Goal: Transaction & Acquisition: Purchase product/service

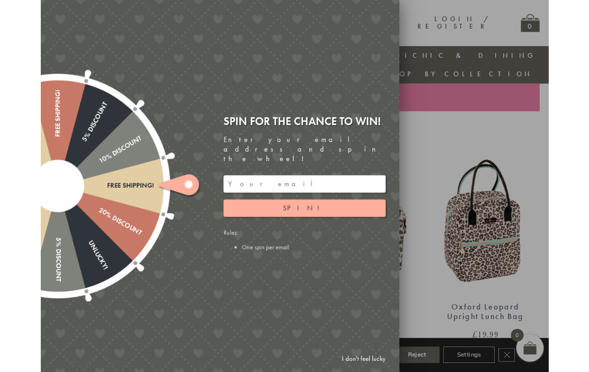
scroll to position [311, 0]
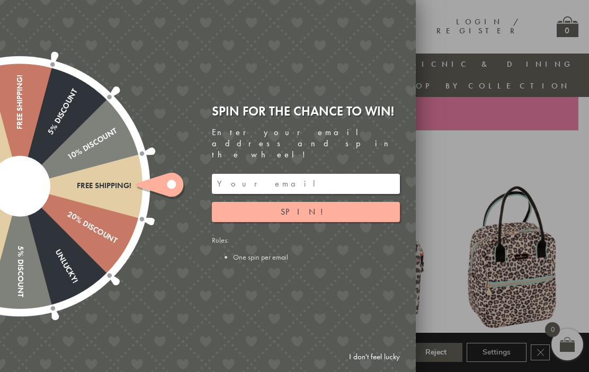
click at [229, 174] on input "email" at bounding box center [306, 184] width 188 height 20
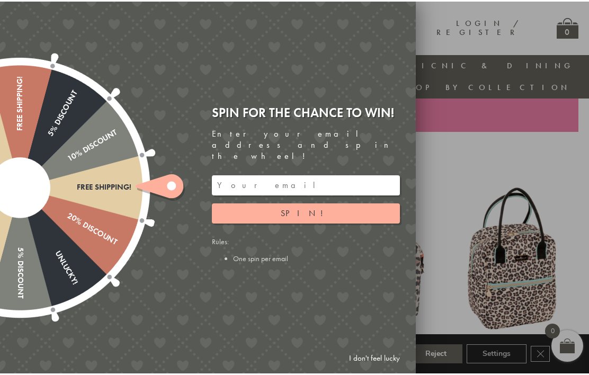
scroll to position [311, 10]
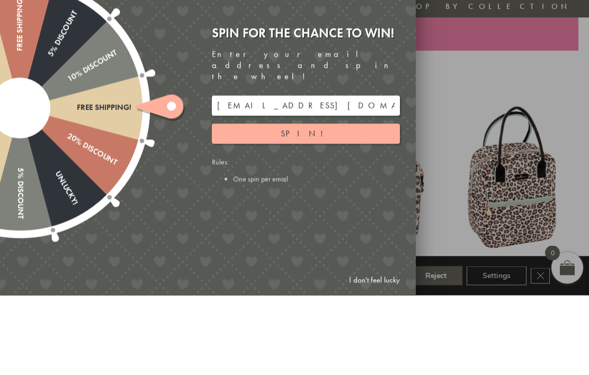
click at [303, 203] on button "Spin!" at bounding box center [306, 213] width 188 height 20
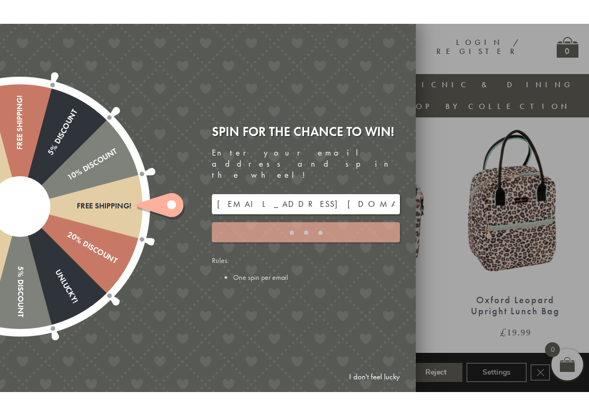
scroll to position [391, 10]
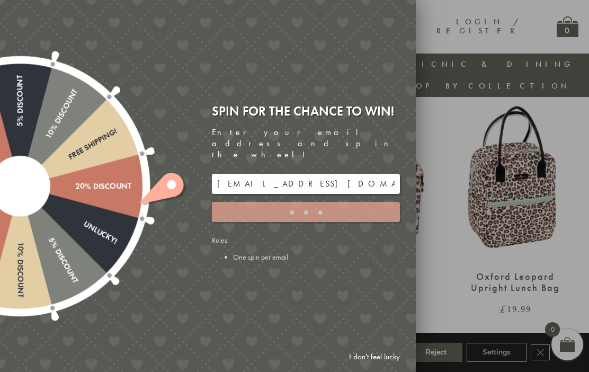
type input "9C8YT5M3"
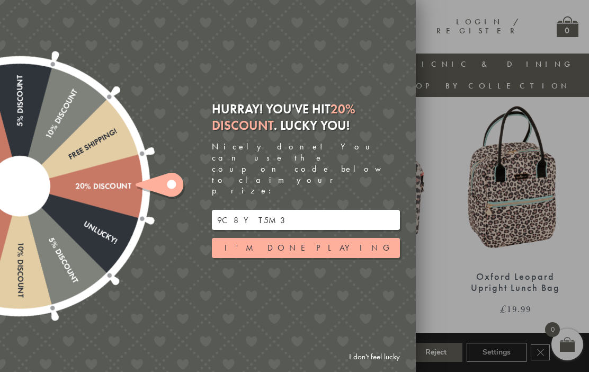
click at [301, 238] on button "I'm done playing" at bounding box center [306, 248] width 188 height 20
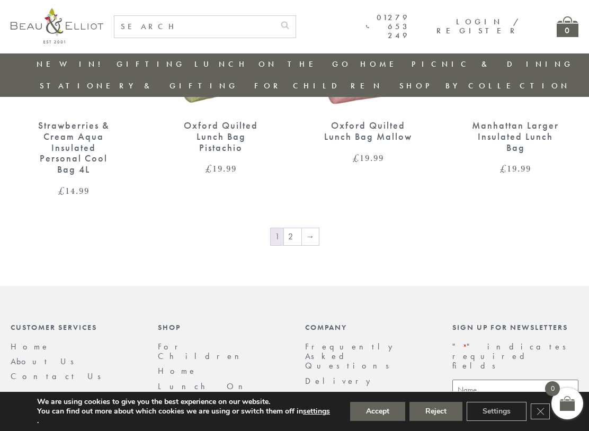
scroll to position [1627, 10]
click at [302, 229] on link "→" at bounding box center [310, 237] width 17 height 17
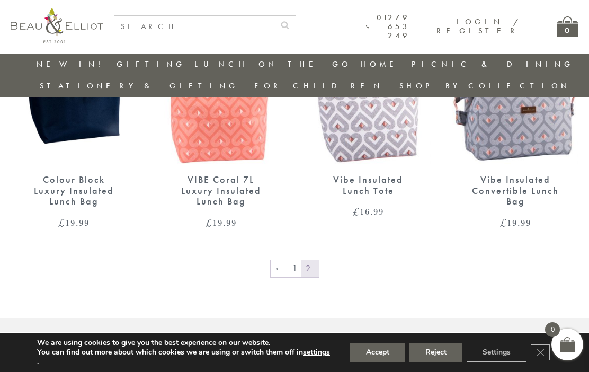
scroll to position [1367, 0]
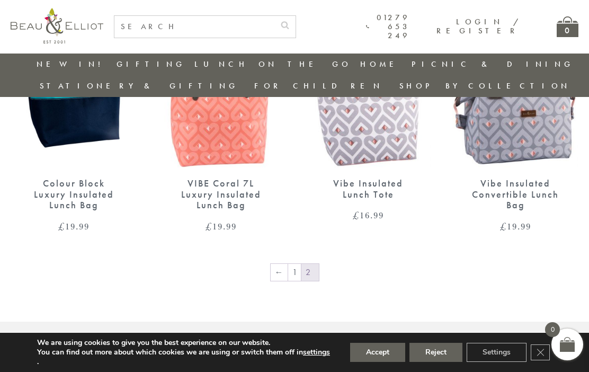
click at [284, 264] on link "←" at bounding box center [279, 272] width 17 height 17
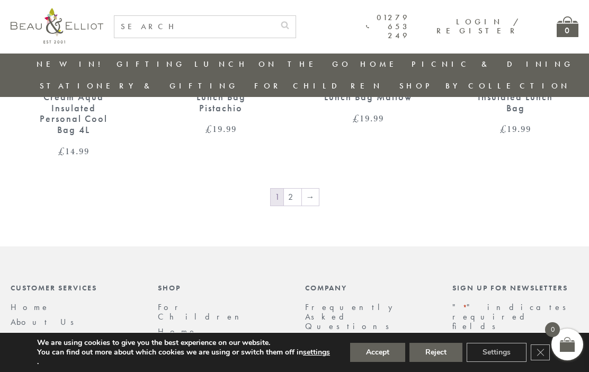
scroll to position [1659, 0]
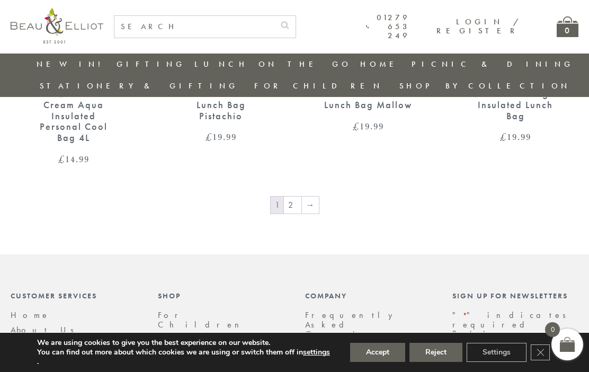
click at [310, 196] on link "→" at bounding box center [310, 204] width 17 height 17
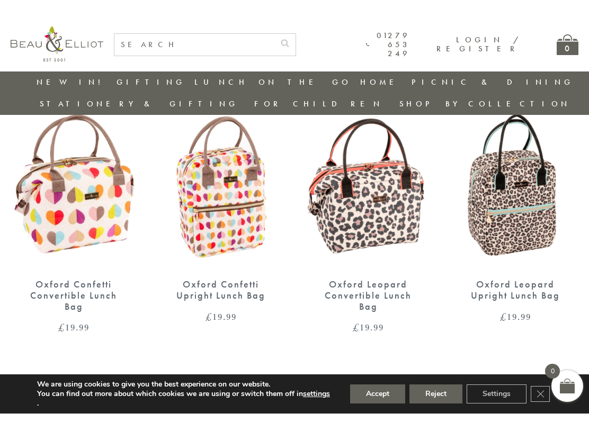
scroll to position [400, 0]
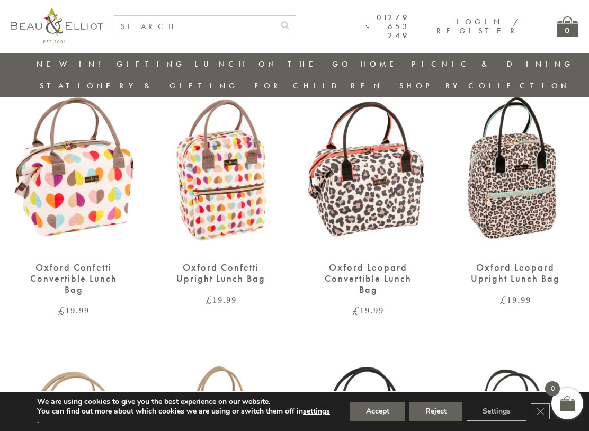
click at [381, 180] on img at bounding box center [368, 170] width 126 height 163
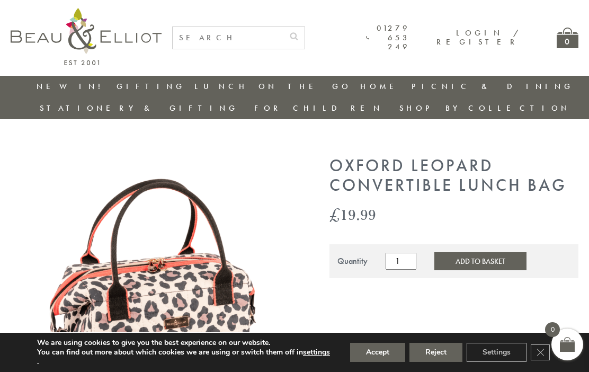
click at [461, 252] on button "Add to Basket" at bounding box center [480, 261] width 92 height 18
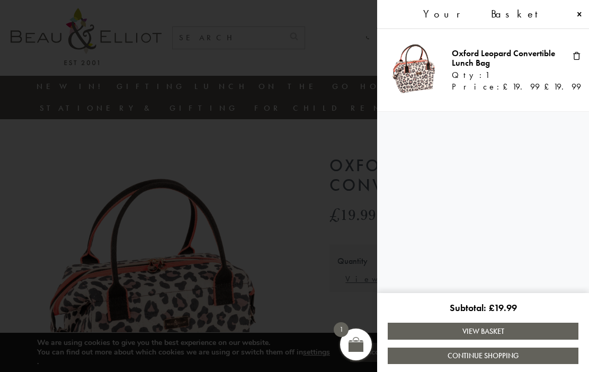
click at [481, 333] on link "View Basket" at bounding box center [483, 330] width 191 height 16
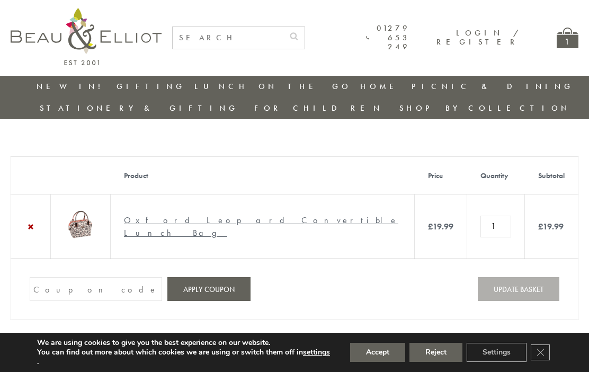
click at [55, 286] on input "Coupon:" at bounding box center [96, 289] width 132 height 24
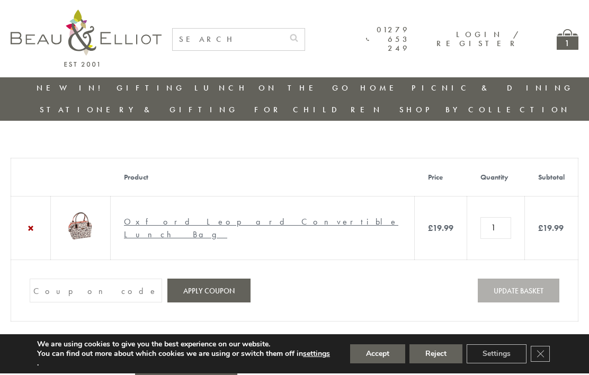
scroll to position [4, 0]
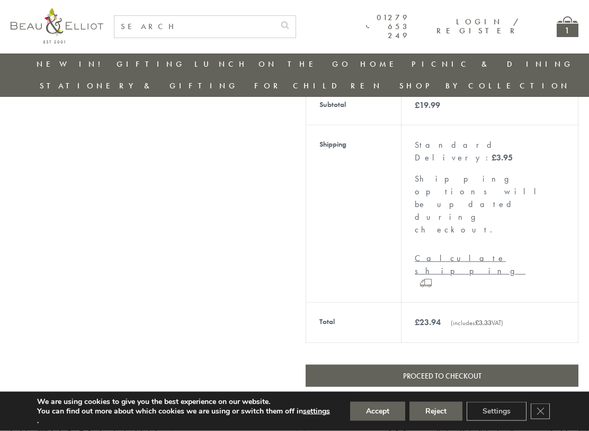
scroll to position [311, 0]
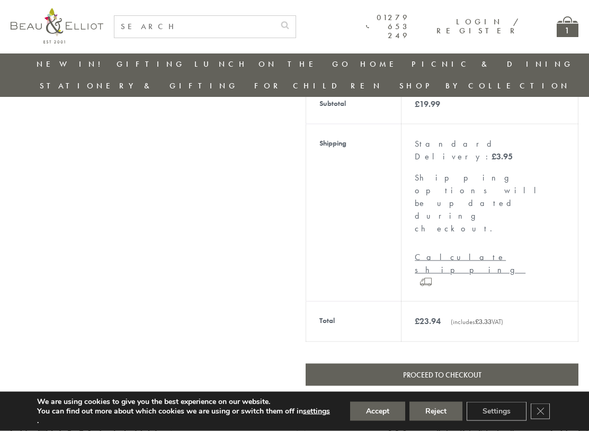
click at [449, 364] on link "Proceed to checkout" at bounding box center [441, 375] width 273 height 22
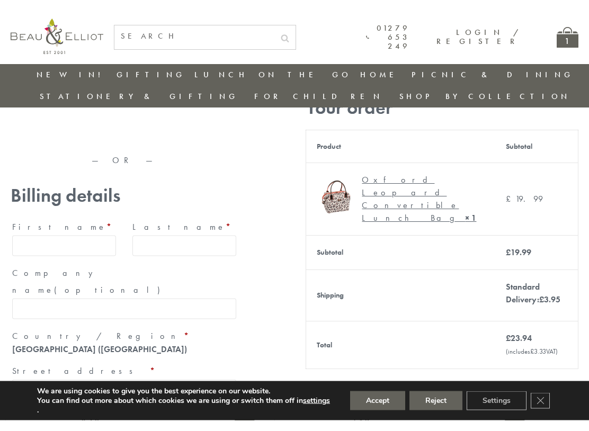
scroll to position [58, 0]
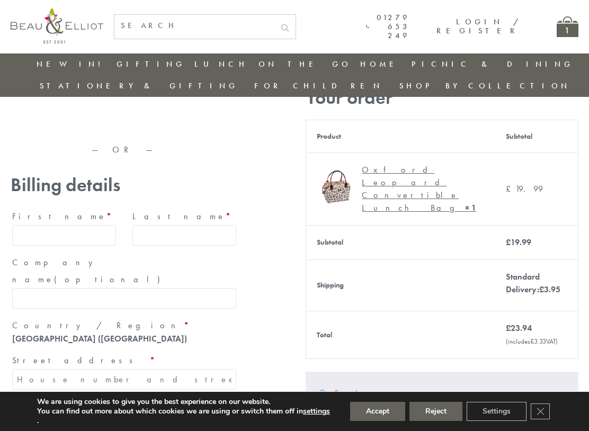
click at [386, 168] on div "Oxford Leopard Convertible Lunch Bag × 1" at bounding box center [419, 189] width 115 height 51
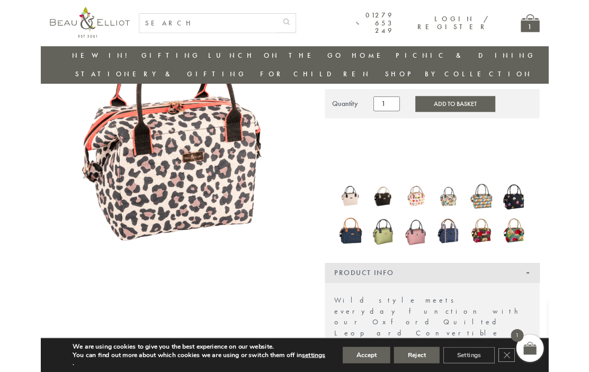
scroll to position [118, 0]
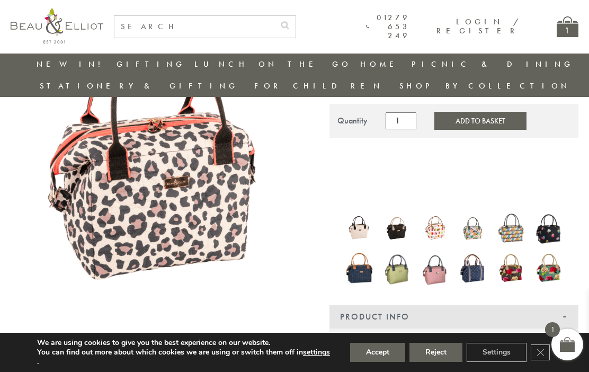
click at [552, 210] on img at bounding box center [549, 228] width 28 height 37
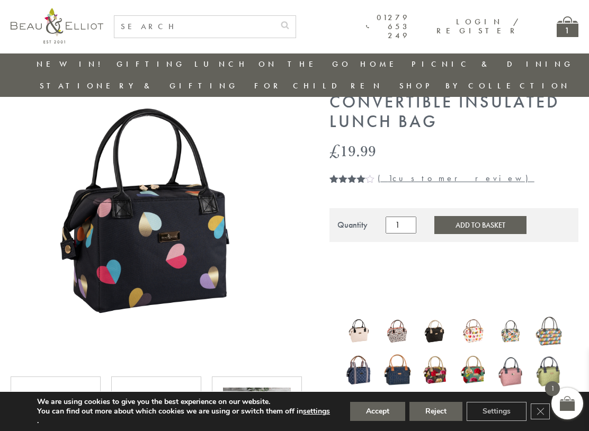
scroll to position [70, 0]
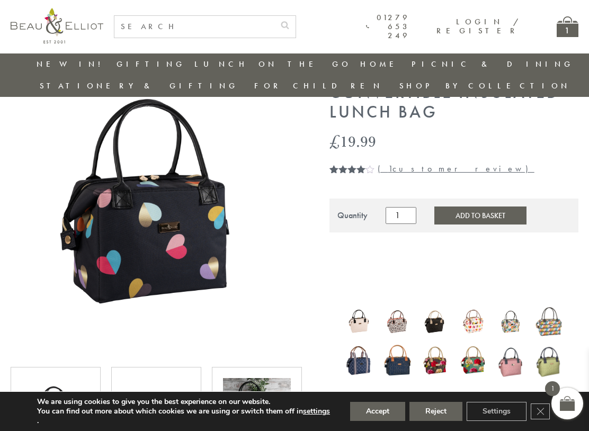
click at [404, 308] on img at bounding box center [397, 322] width 28 height 28
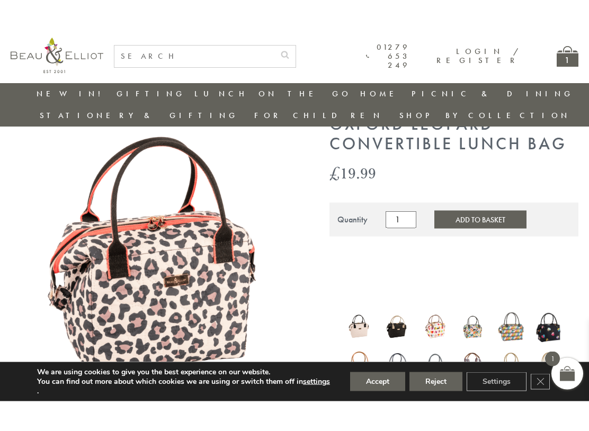
scroll to position [58, 0]
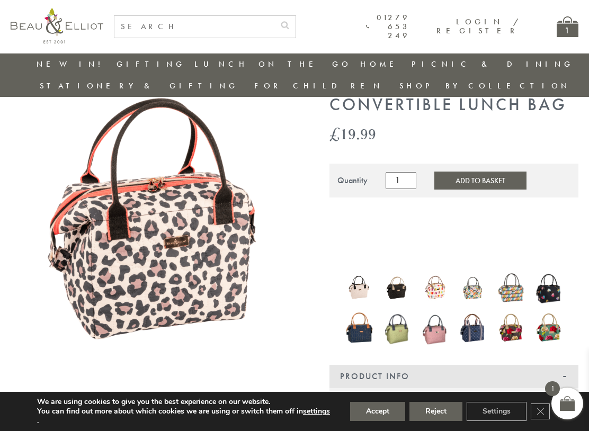
click at [550, 273] on img at bounding box center [549, 287] width 28 height 37
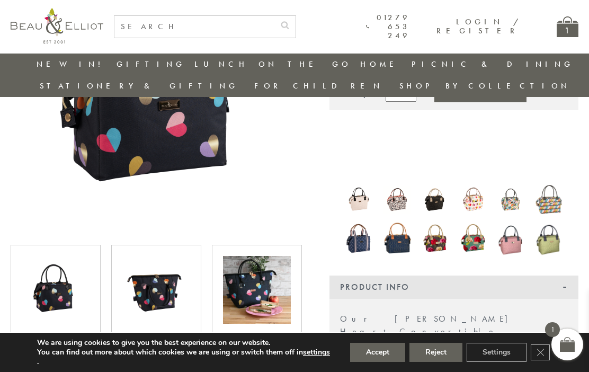
scroll to position [190, 0]
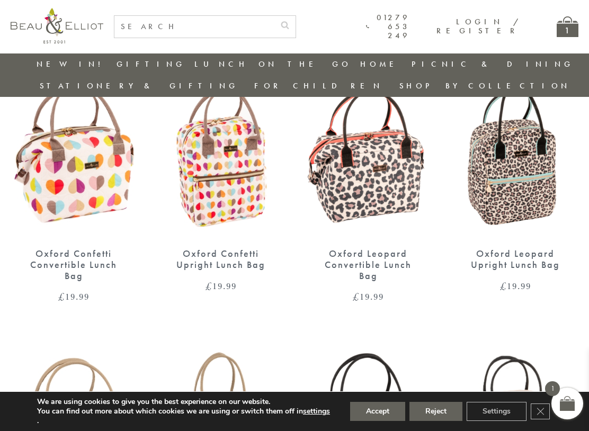
scroll to position [413, 0]
click at [392, 151] on img at bounding box center [368, 156] width 126 height 163
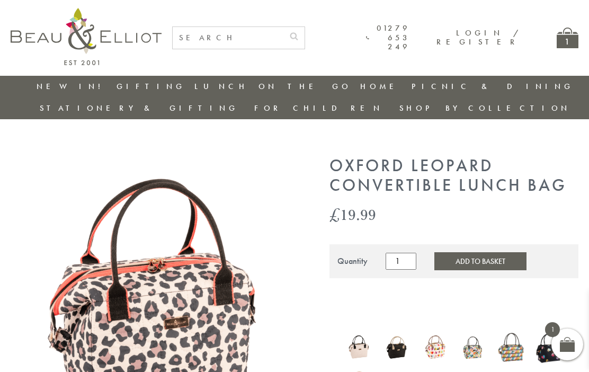
click at [213, 310] on img at bounding box center [156, 301] width 290 height 290
